Goal: Entertainment & Leisure: Consume media (video, audio)

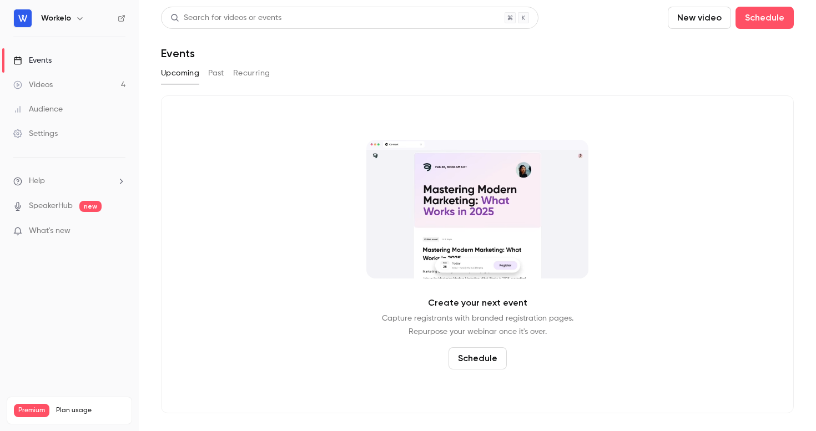
click at [52, 57] on link "Events" at bounding box center [69, 60] width 139 height 24
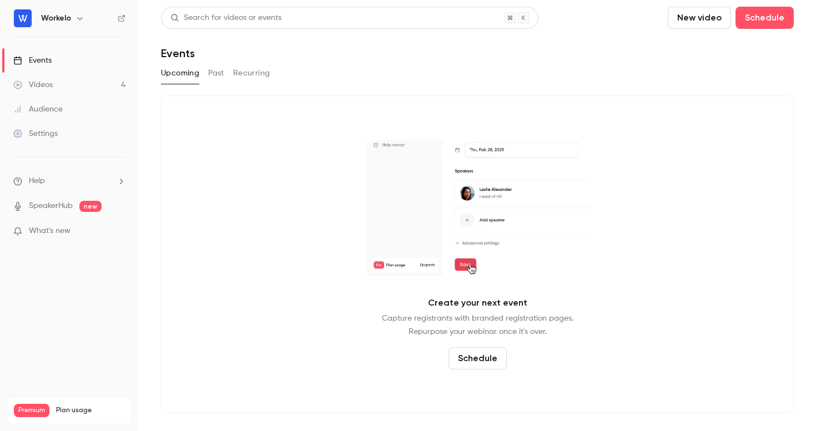
click at [62, 63] on link "Events" at bounding box center [69, 60] width 139 height 24
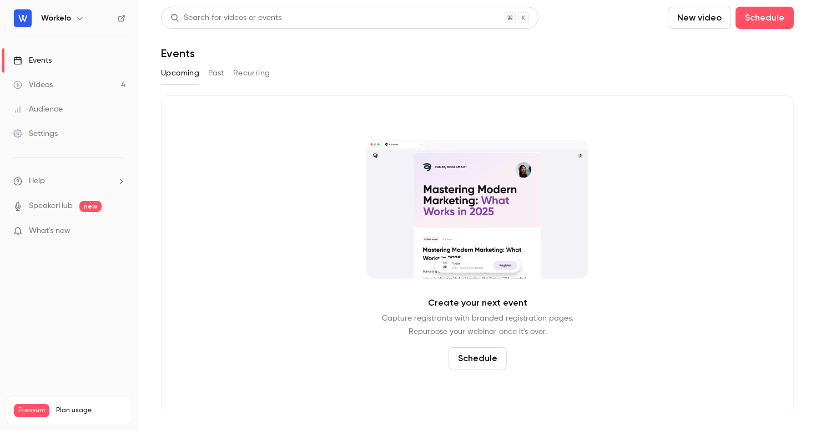
click at [218, 71] on button "Past" at bounding box center [216, 73] width 16 height 18
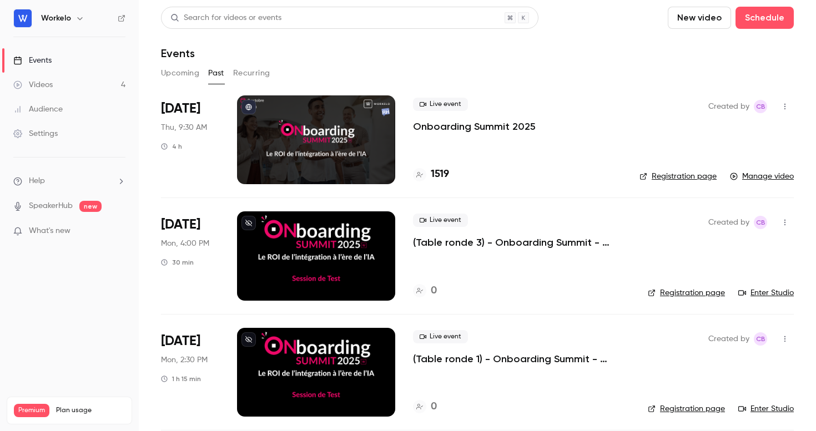
click at [463, 127] on p "Onboarding Summit 2025" at bounding box center [474, 126] width 123 height 13
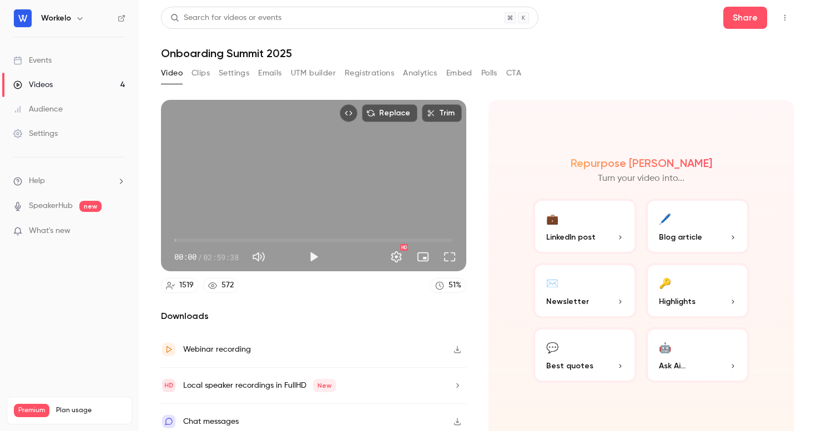
click at [490, 77] on button "Polls" at bounding box center [489, 73] width 16 height 18
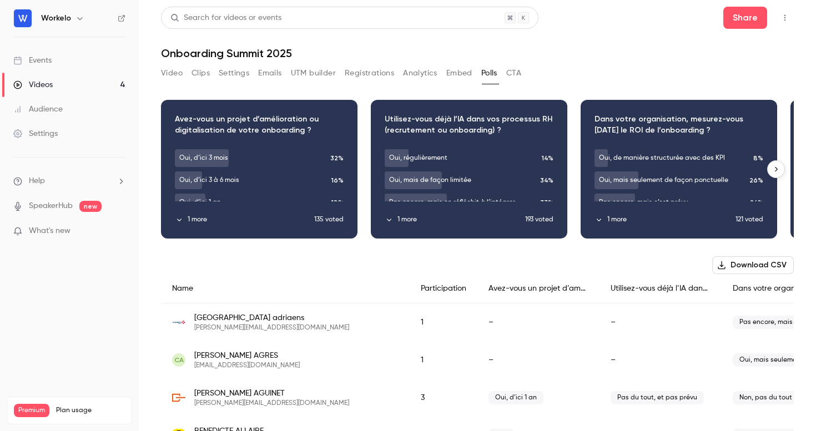
drag, startPoint x: 737, startPoint y: 135, endPoint x: 625, endPoint y: 125, distance: 112.6
click at [625, 125] on div "Download image" at bounding box center [678, 170] width 195 height 138
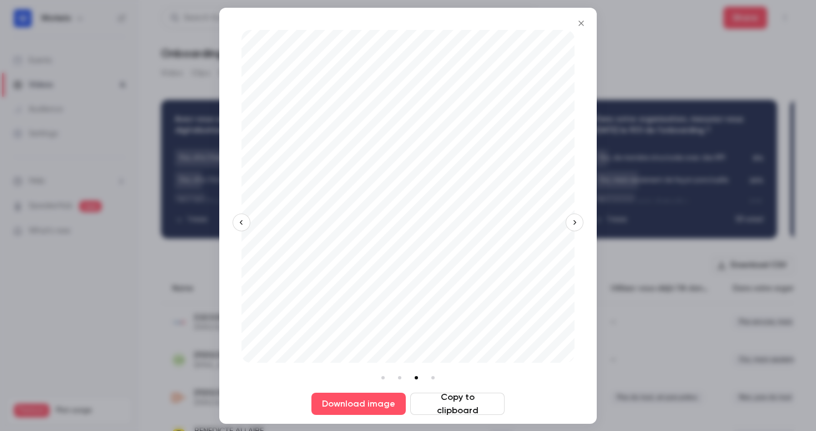
click at [582, 21] on icon "Close" at bounding box center [581, 23] width 13 height 9
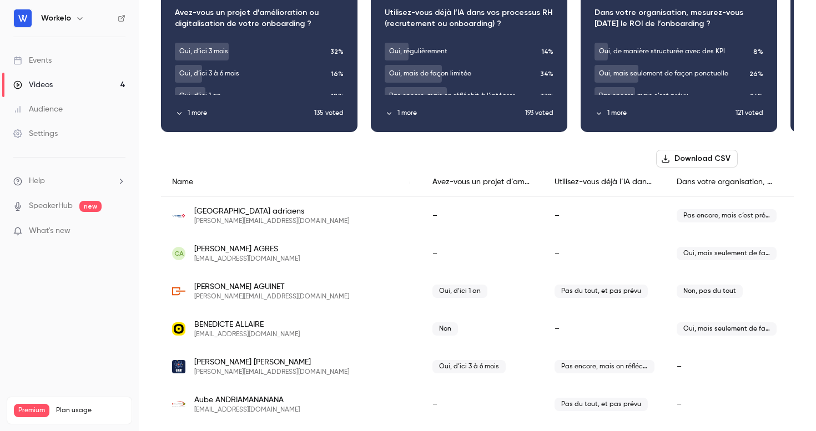
scroll to position [0, 96]
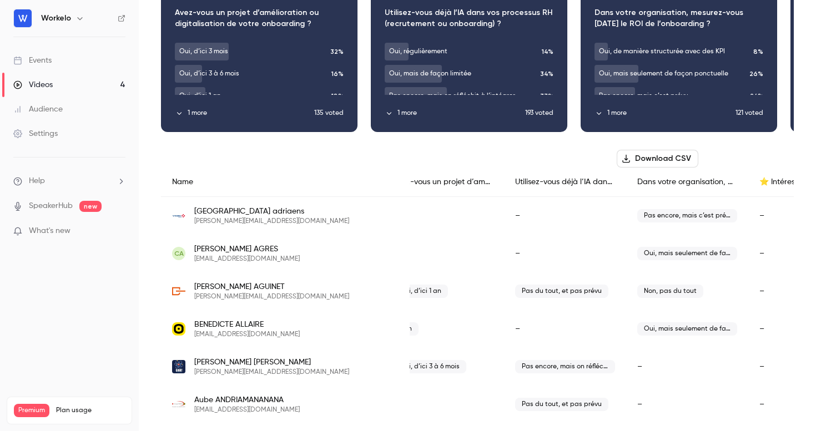
click at [626, 182] on div "Dans votre organisation, mesurez-vous [DATE] le ROI de l’onboarding ?" at bounding box center [687, 182] width 122 height 29
copy div "Dans votre organisation, mesurez-vous [DATE] le ROI de l’onboarding ?"
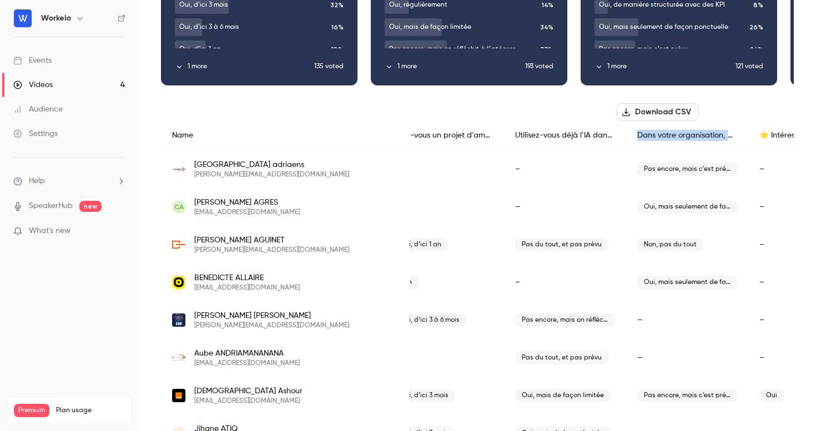
scroll to position [155, 0]
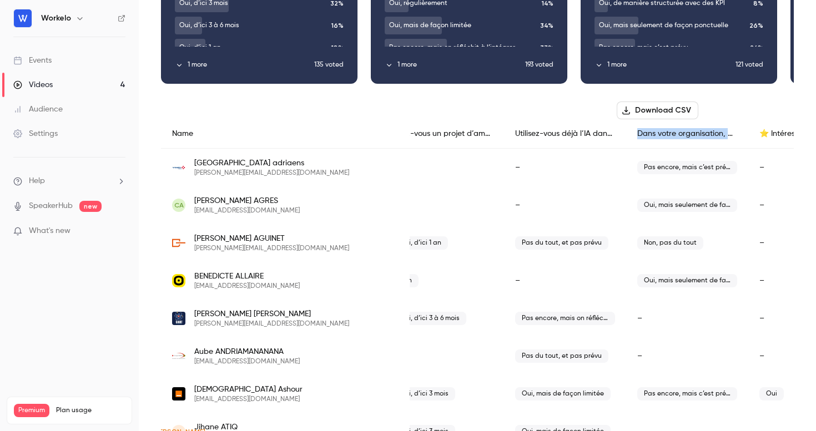
copy div "Dans votre organisation, mesurez-vous [DATE] le ROI de l’onboarding ?"
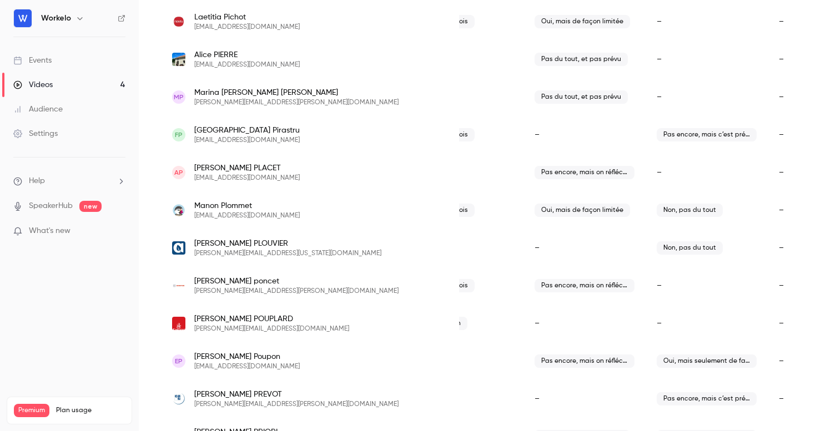
scroll to position [0, 126]
click at [534, 208] on span "Oui, mais de façon limitée" at bounding box center [582, 210] width 96 height 13
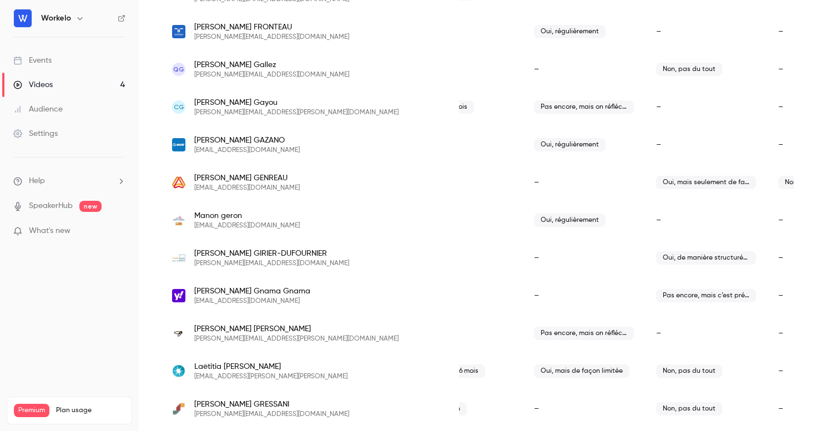
scroll to position [8900, 0]
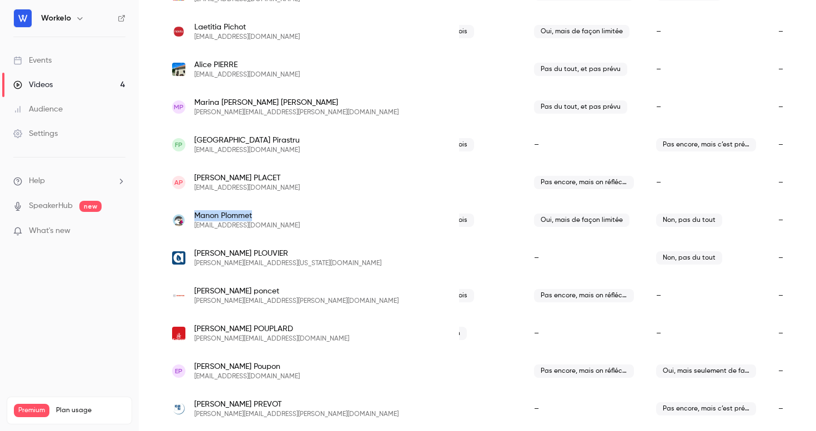
drag, startPoint x: 264, startPoint y: 213, endPoint x: 193, endPoint y: 213, distance: 71.6
click at [193, 213] on div "Manon Plommet manon.plommet@prestashop.com" at bounding box center [310, 220] width 276 height 20
copy span "Manon Plommet"
